Goal: Task Accomplishment & Management: Complete application form

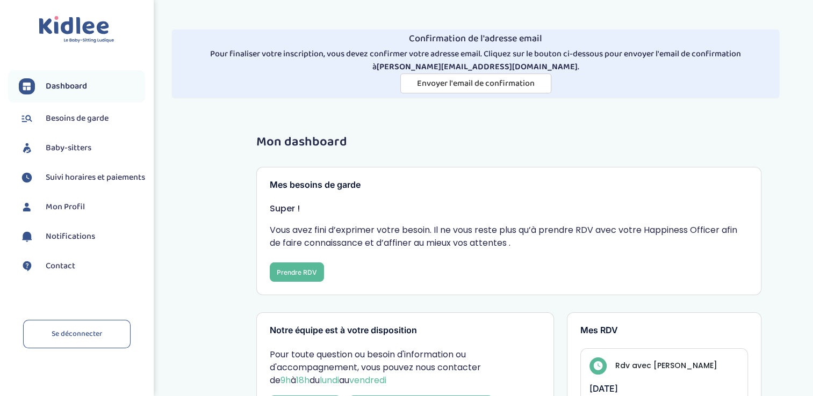
click at [60, 146] on span "Baby-sitters" at bounding box center [69, 148] width 46 height 13
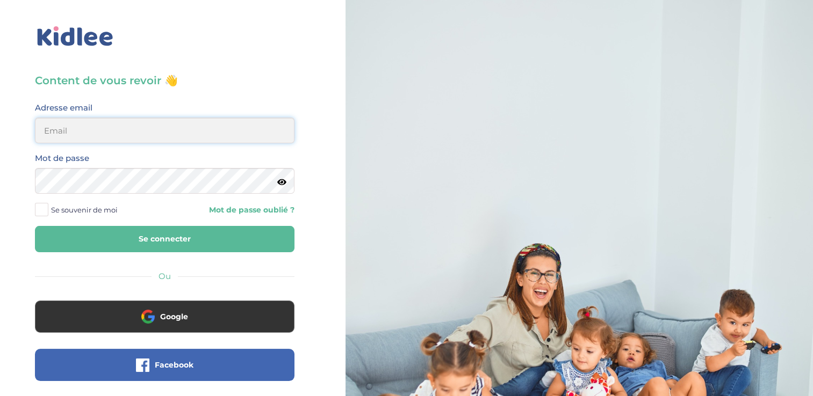
type input "laurence_quidet@yahoo.fr"
click at [198, 236] on button "Se connecter" at bounding box center [164, 239] width 259 height 26
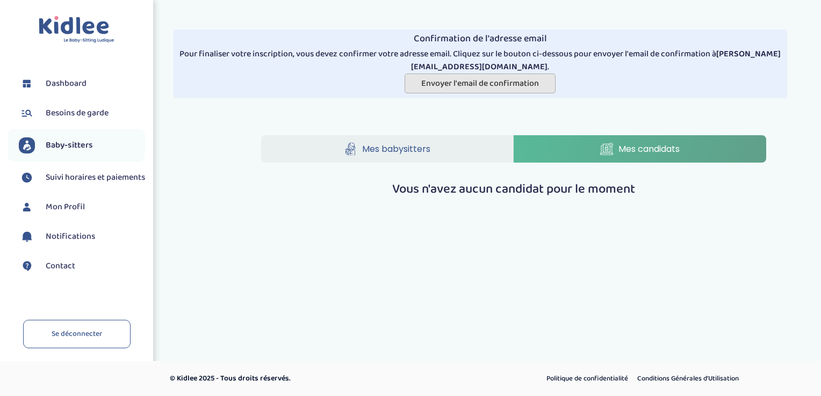
click at [487, 87] on span "Envoyer l'email de confirmation" at bounding box center [480, 83] width 118 height 13
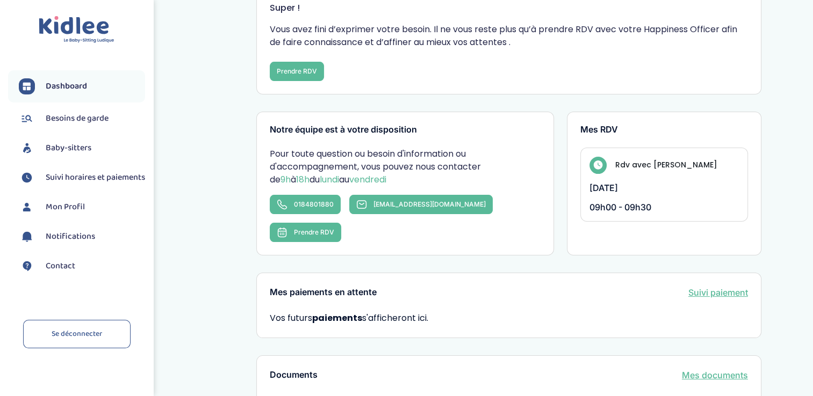
scroll to position [129, 0]
